Goal: Task Accomplishment & Management: Manage account settings

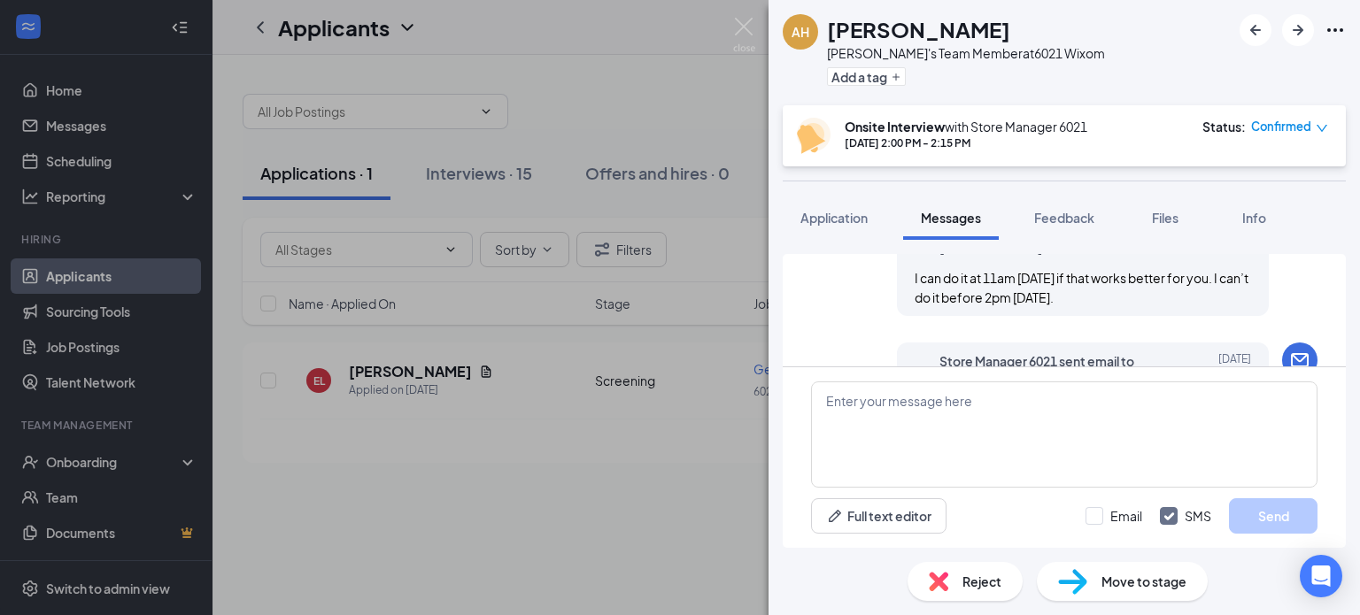
scroll to position [89, 0]
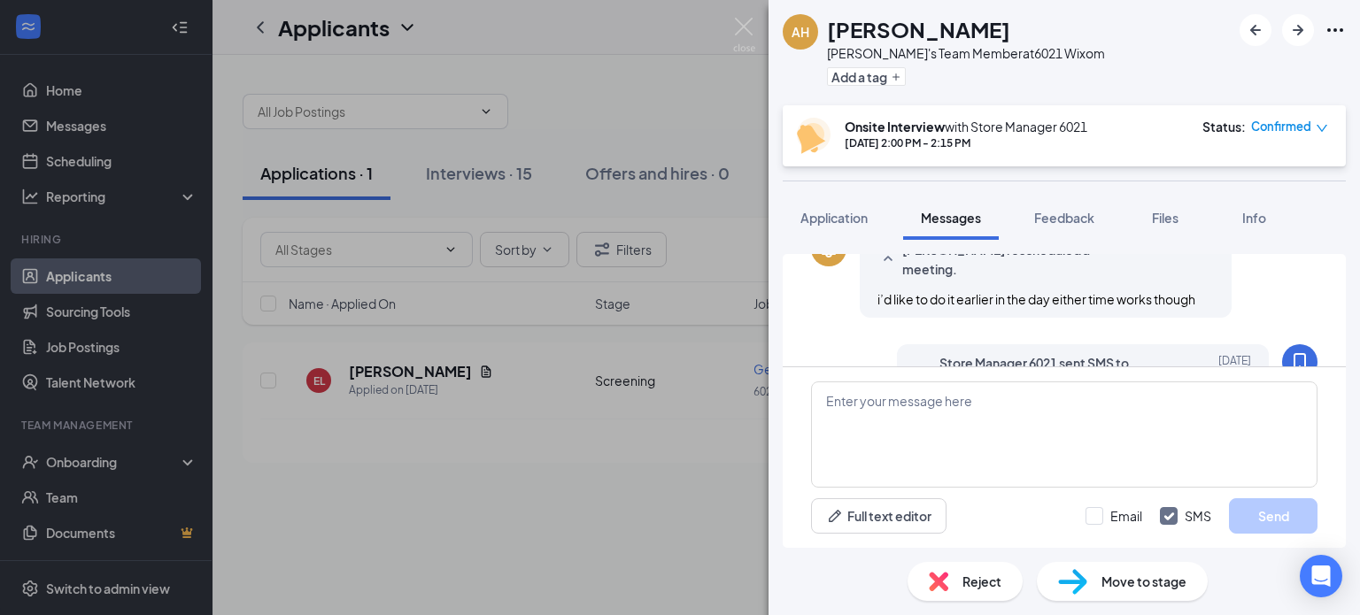
click at [877, 30] on h1 "[PERSON_NAME]" at bounding box center [918, 29] width 183 height 30
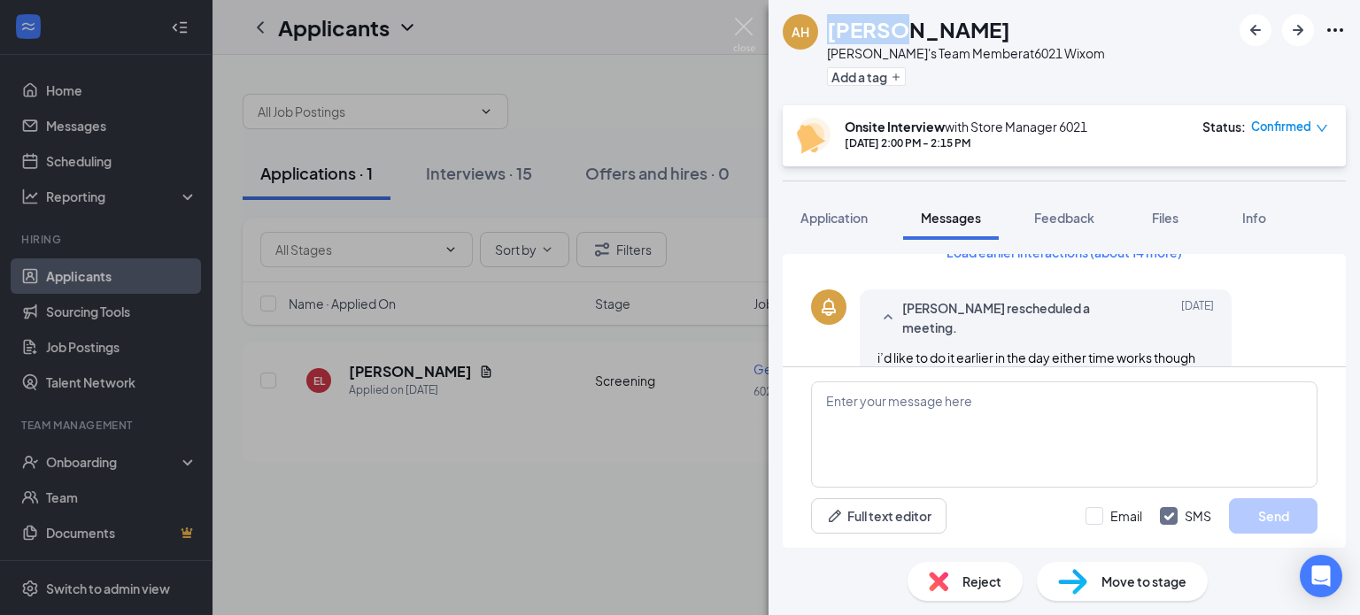
scroll to position [0, 0]
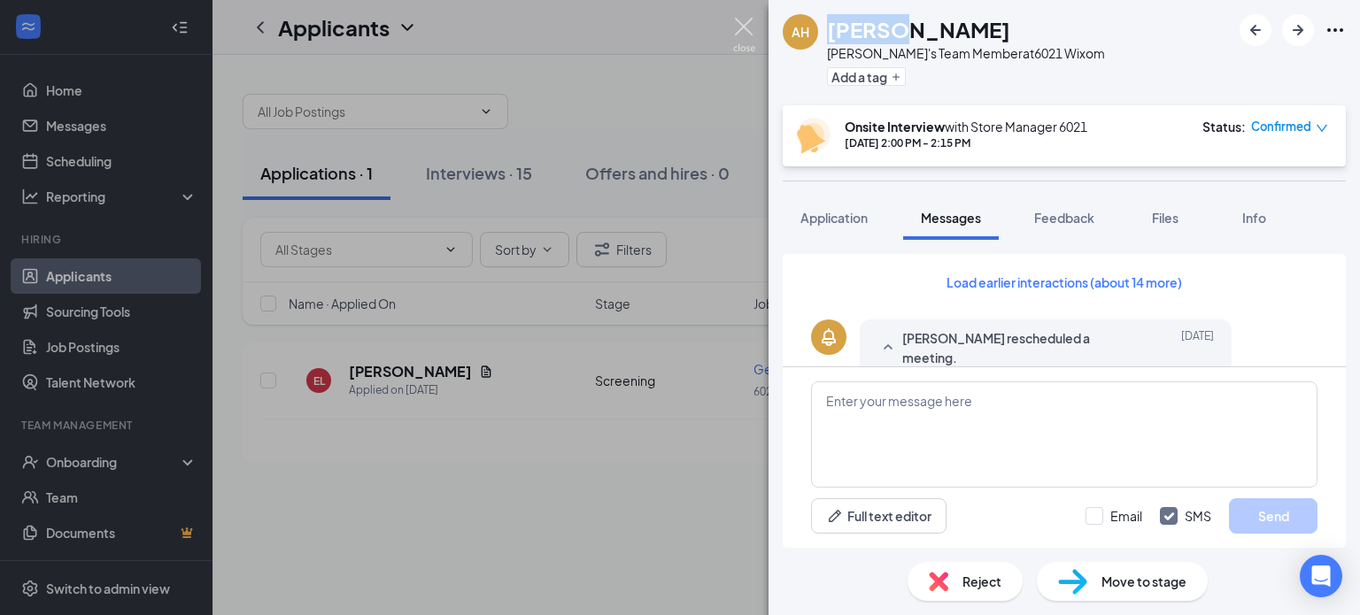
click at [751, 29] on img at bounding box center [744, 35] width 22 height 35
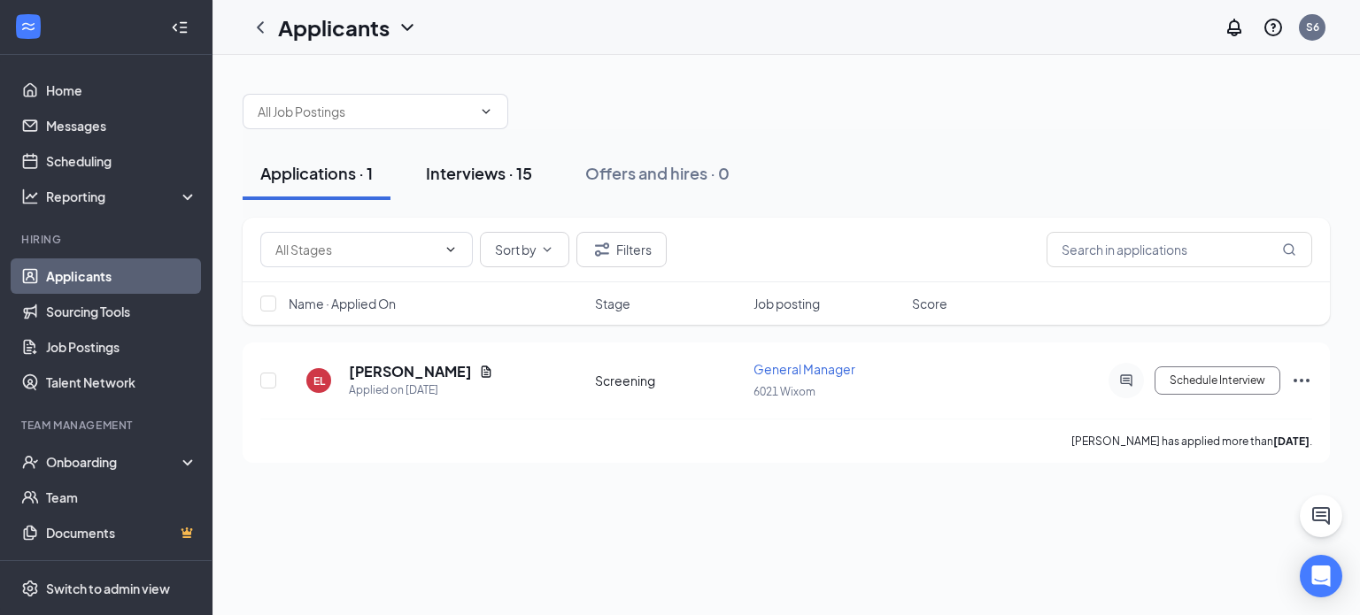
click at [458, 166] on div "Interviews · 15" at bounding box center [479, 173] width 106 height 22
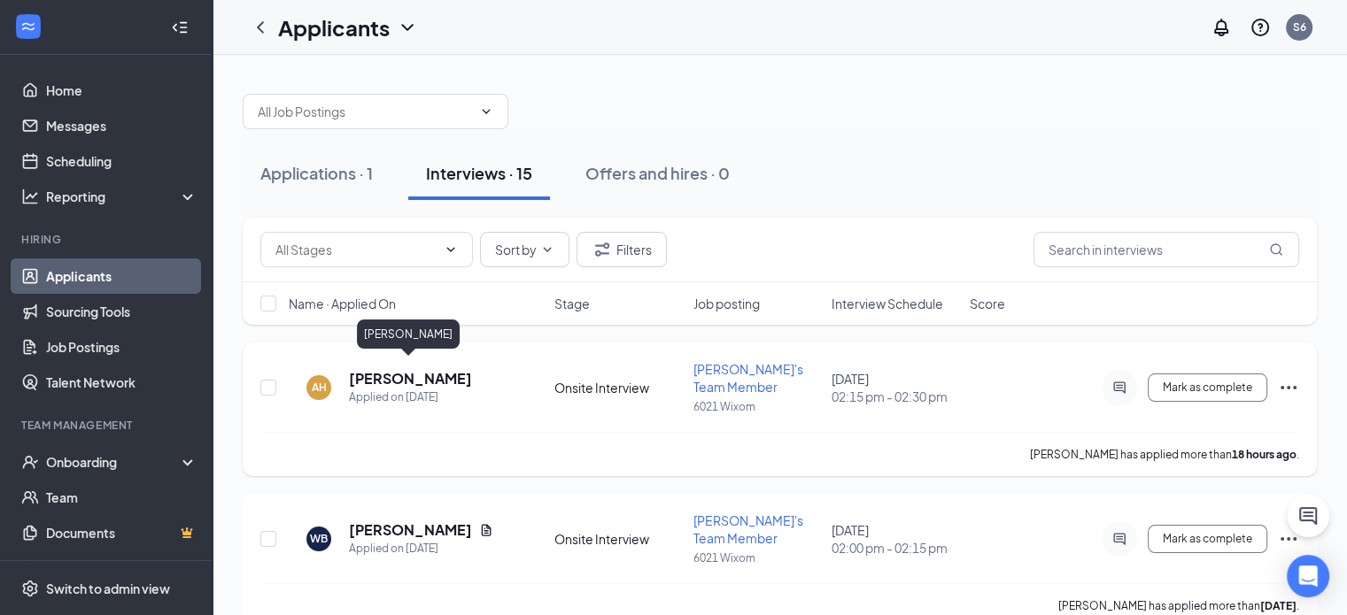
click at [439, 371] on h5 "[PERSON_NAME]" at bounding box center [410, 378] width 123 height 19
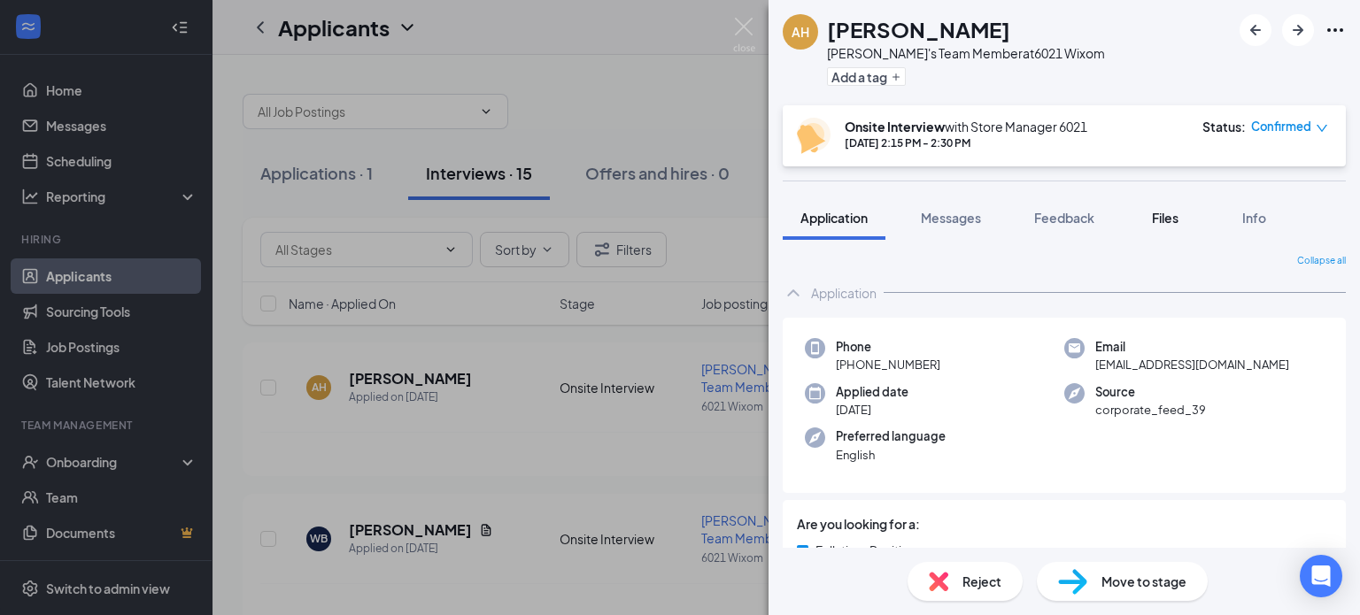
click at [1164, 212] on span "Files" at bounding box center [1165, 218] width 27 height 16
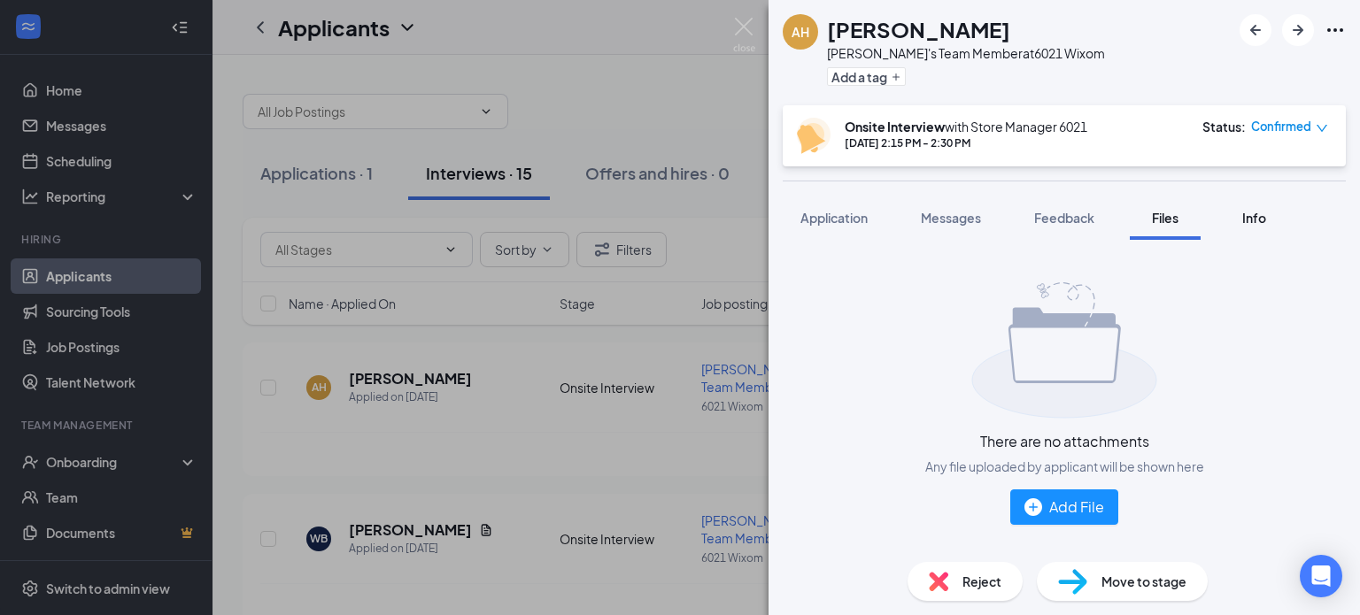
click at [1225, 211] on button "Info" at bounding box center [1253, 218] width 71 height 44
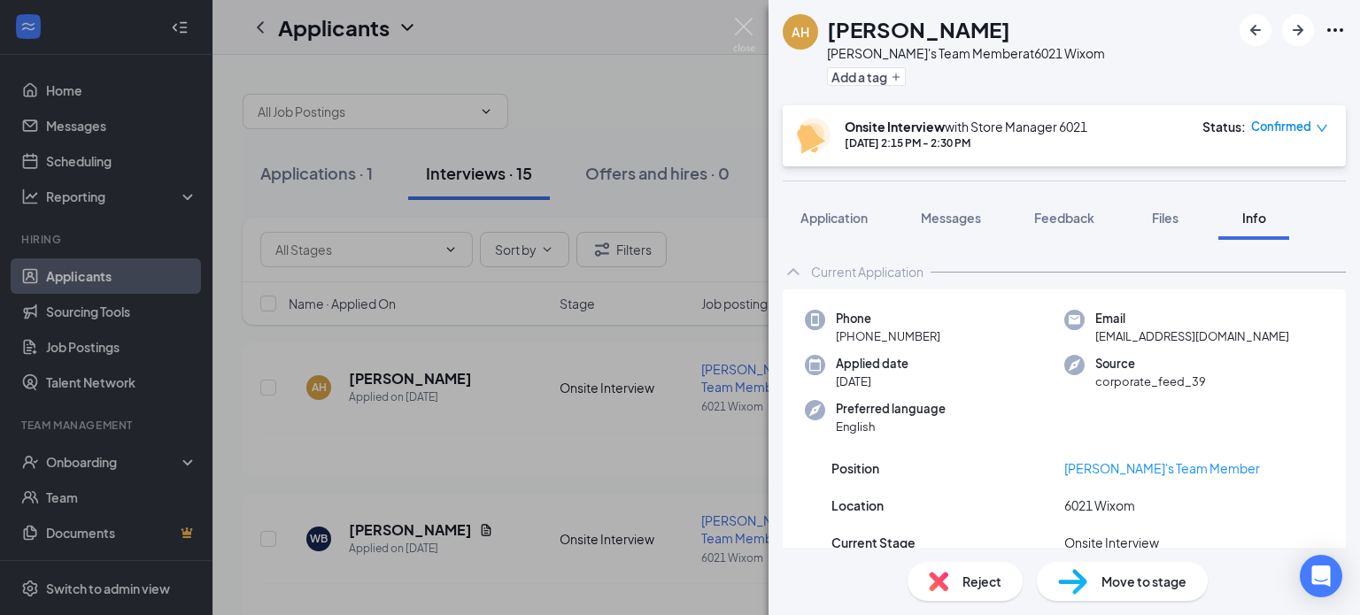
click at [1235, 219] on button "Info" at bounding box center [1253, 218] width 71 height 44
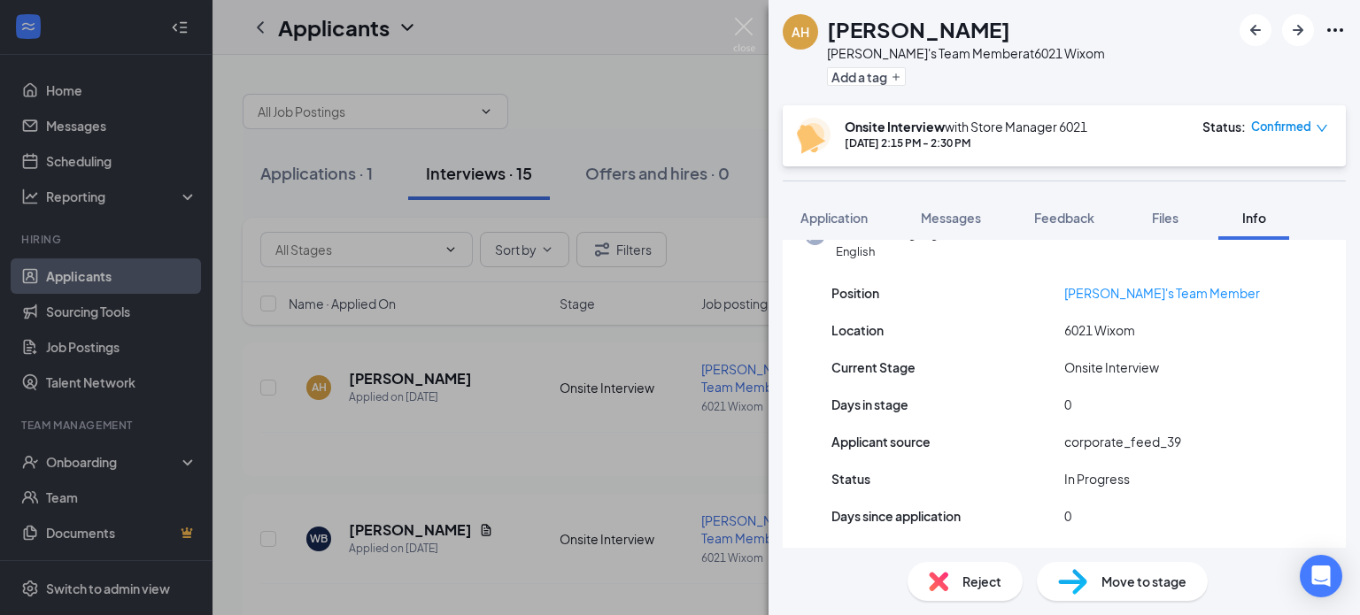
scroll to position [191, 0]
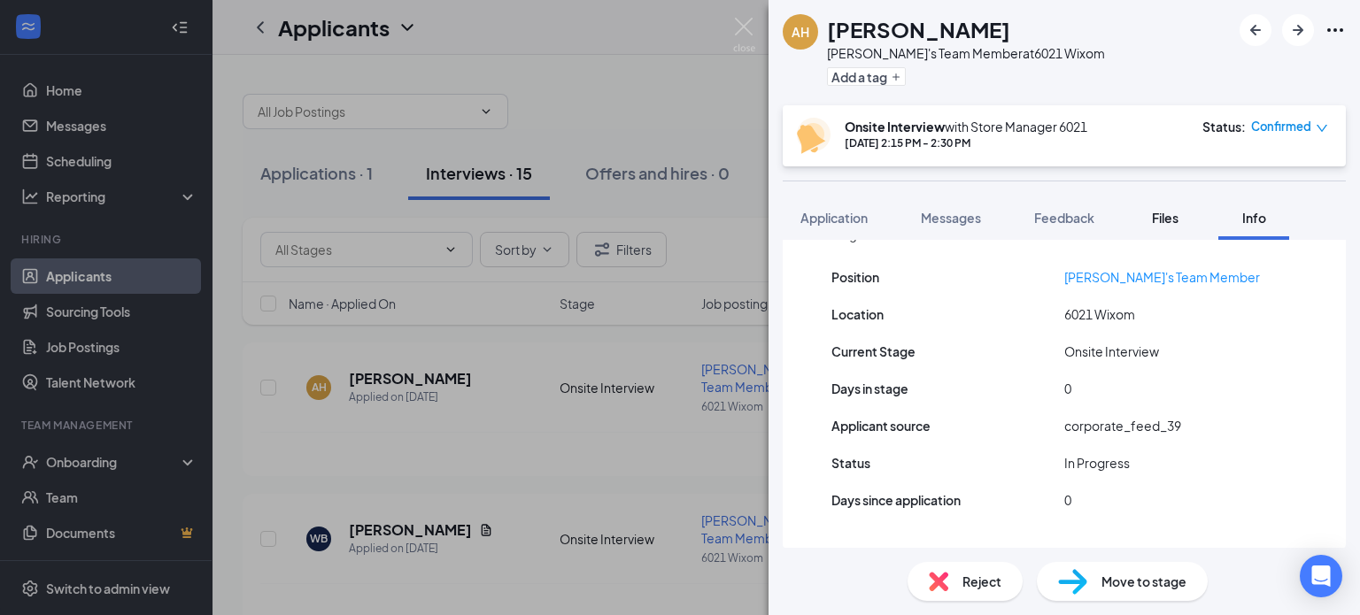
click at [1161, 222] on span "Files" at bounding box center [1165, 218] width 27 height 16
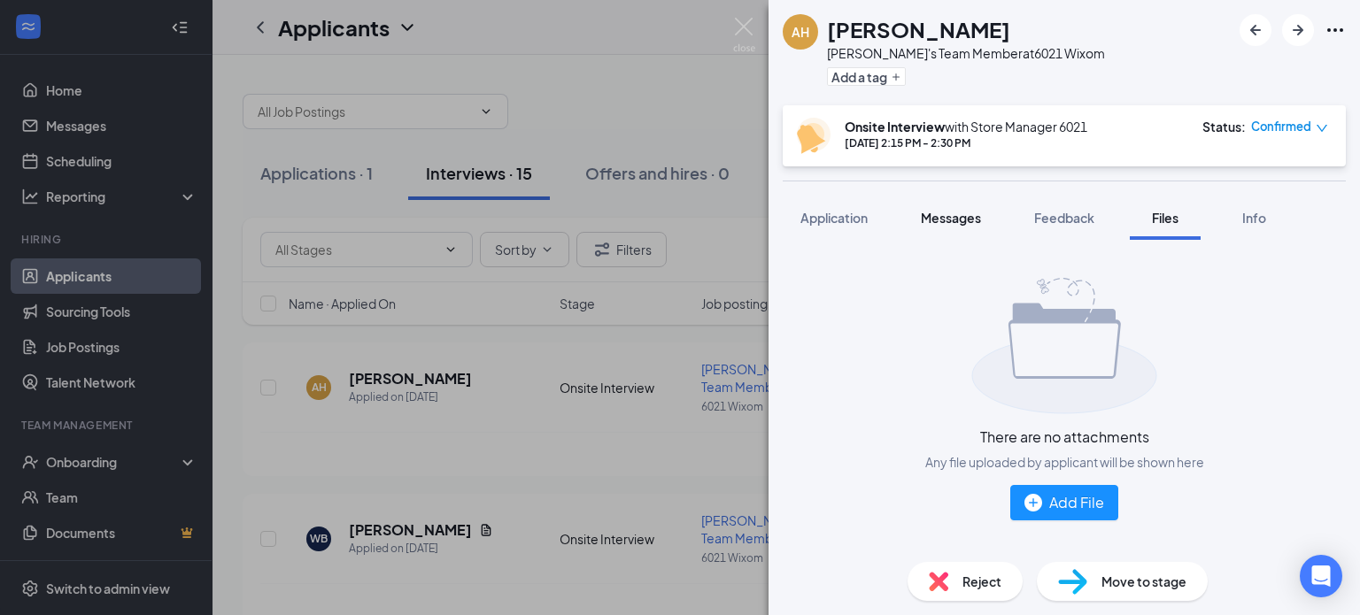
click at [975, 213] on span "Messages" at bounding box center [951, 218] width 60 height 16
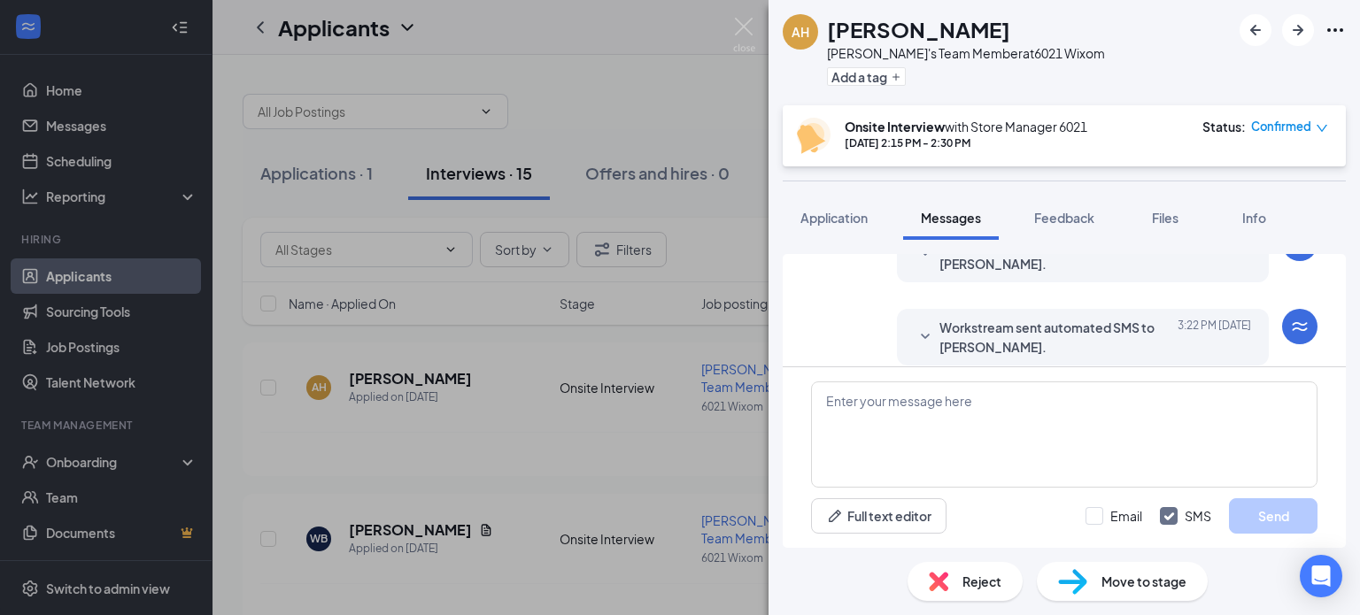
scroll to position [843, 0]
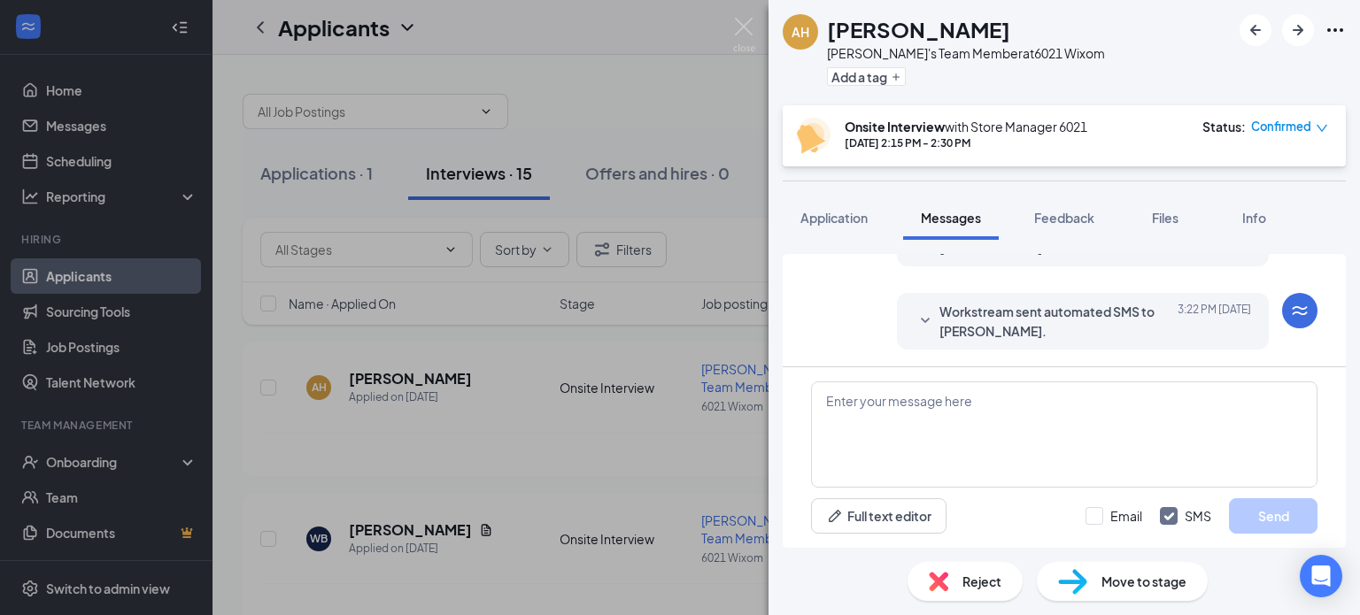
click at [630, 17] on div "AH [PERSON_NAME]'s Team Member at 6021 Wixom Add a tag Onsite Interview with St…" at bounding box center [680, 307] width 1360 height 615
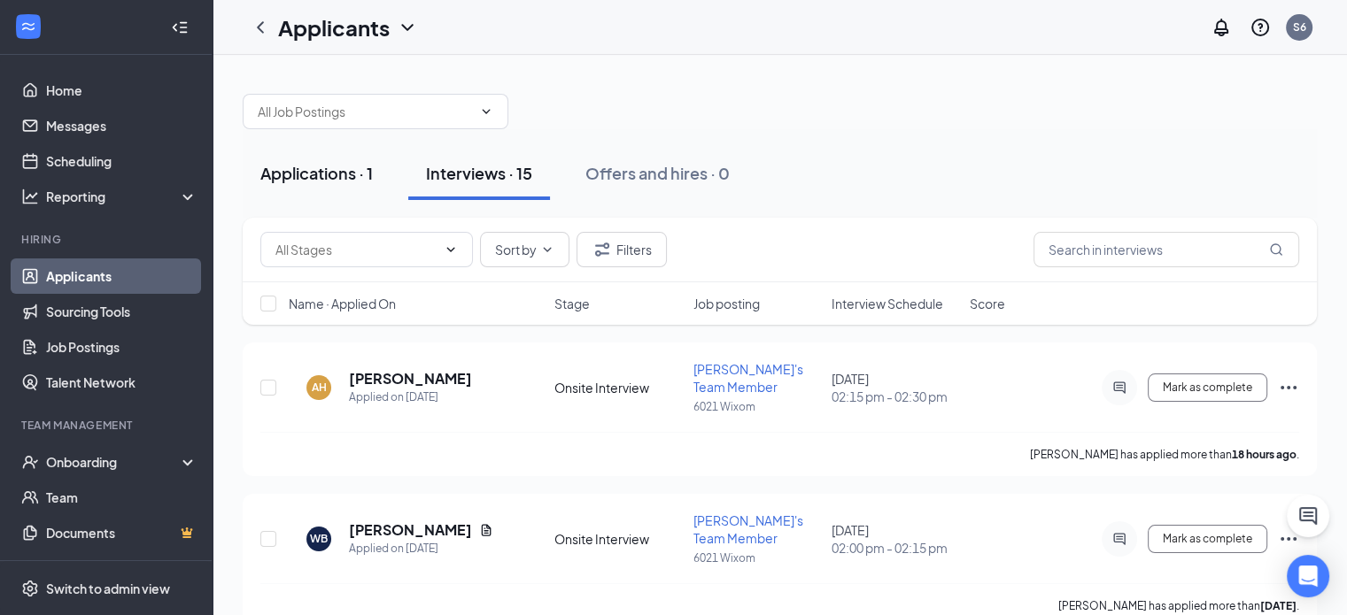
click at [336, 173] on div "Applications · 1" at bounding box center [316, 173] width 112 height 22
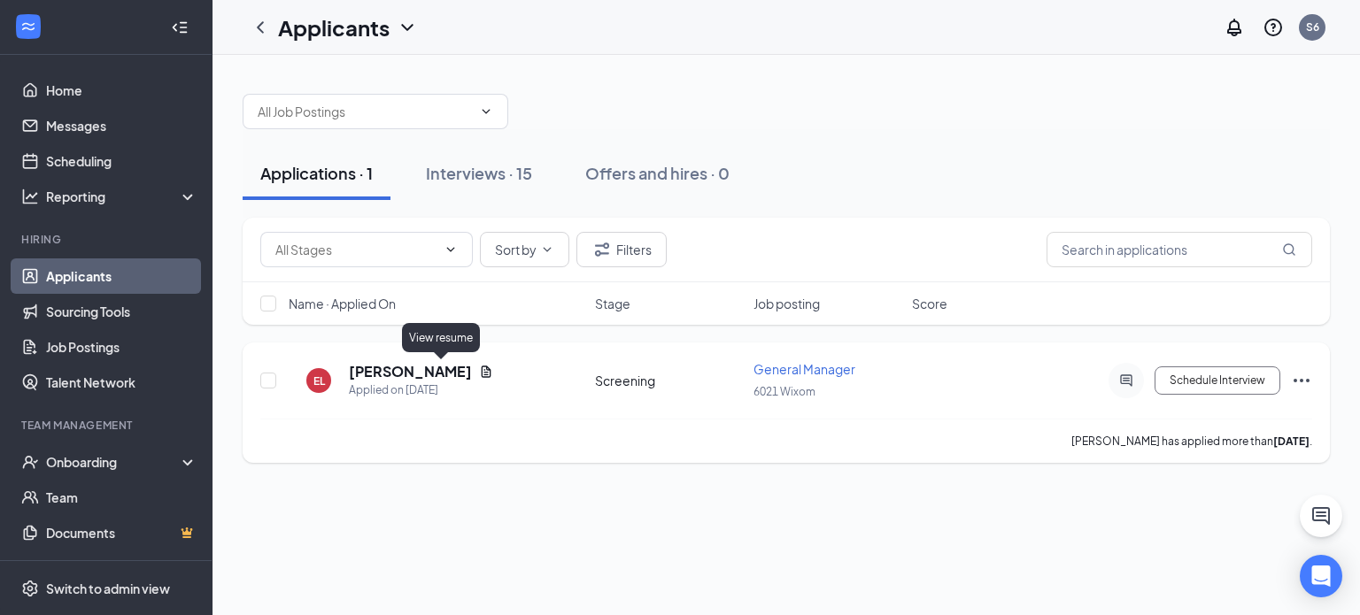
click at [482, 371] on icon "Document" at bounding box center [487, 372] width 10 height 12
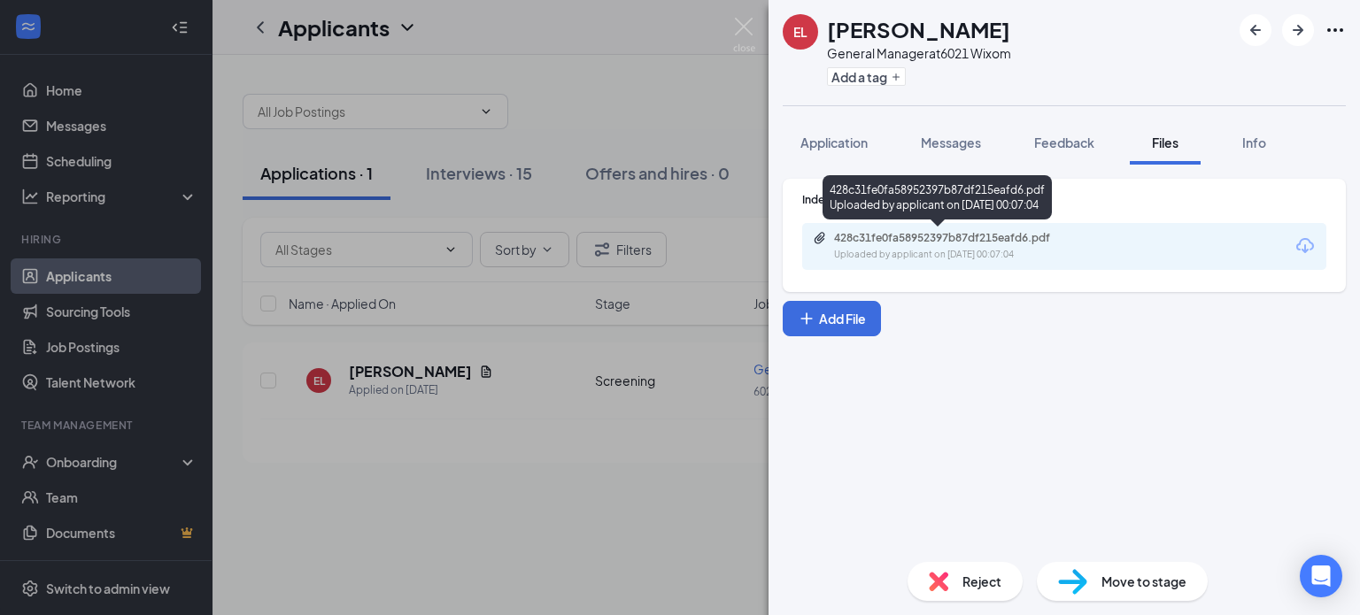
click at [989, 236] on div "428c31fe0fa58952397b87df215eafd6.pdf" at bounding box center [958, 238] width 248 height 14
